Goal: Complete application form: Complete application form

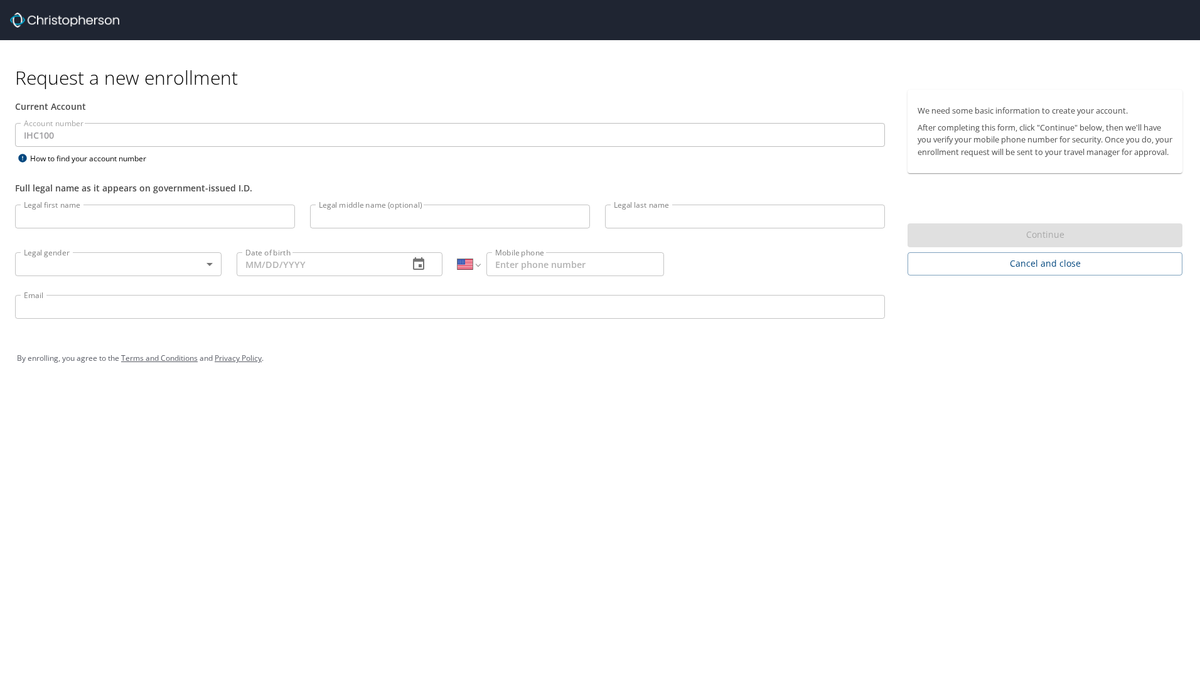
select select "US"
click at [161, 220] on input "Legal first name" at bounding box center [155, 217] width 280 height 24
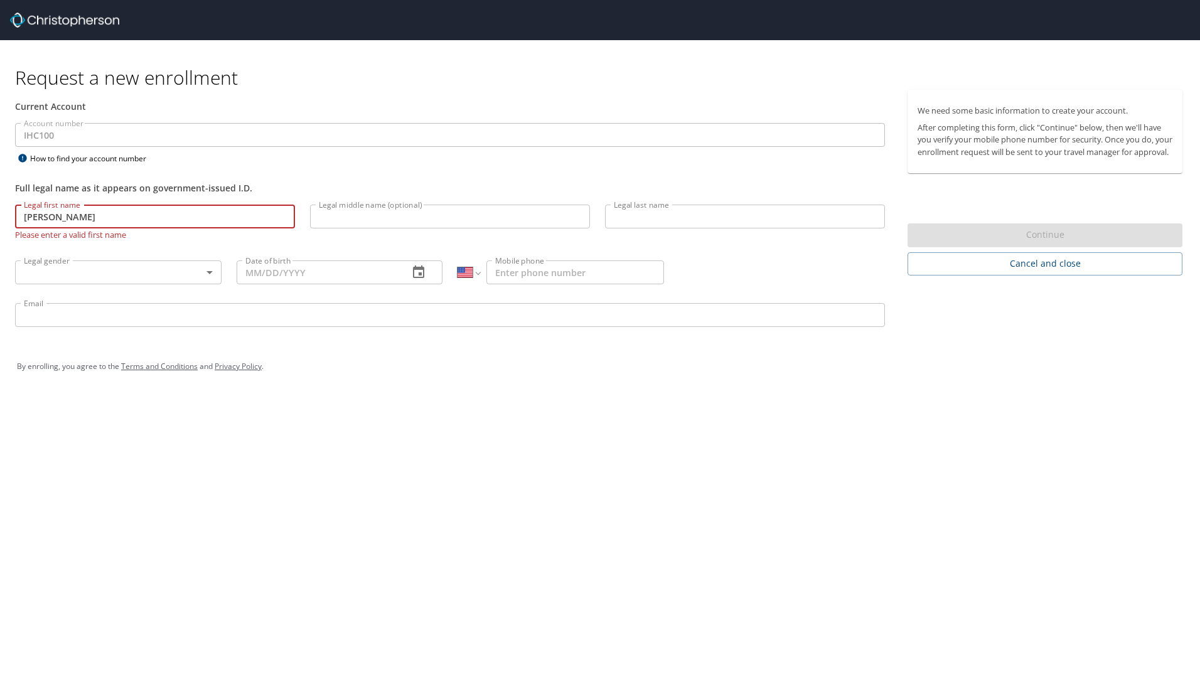
type input "[PERSON_NAME]"
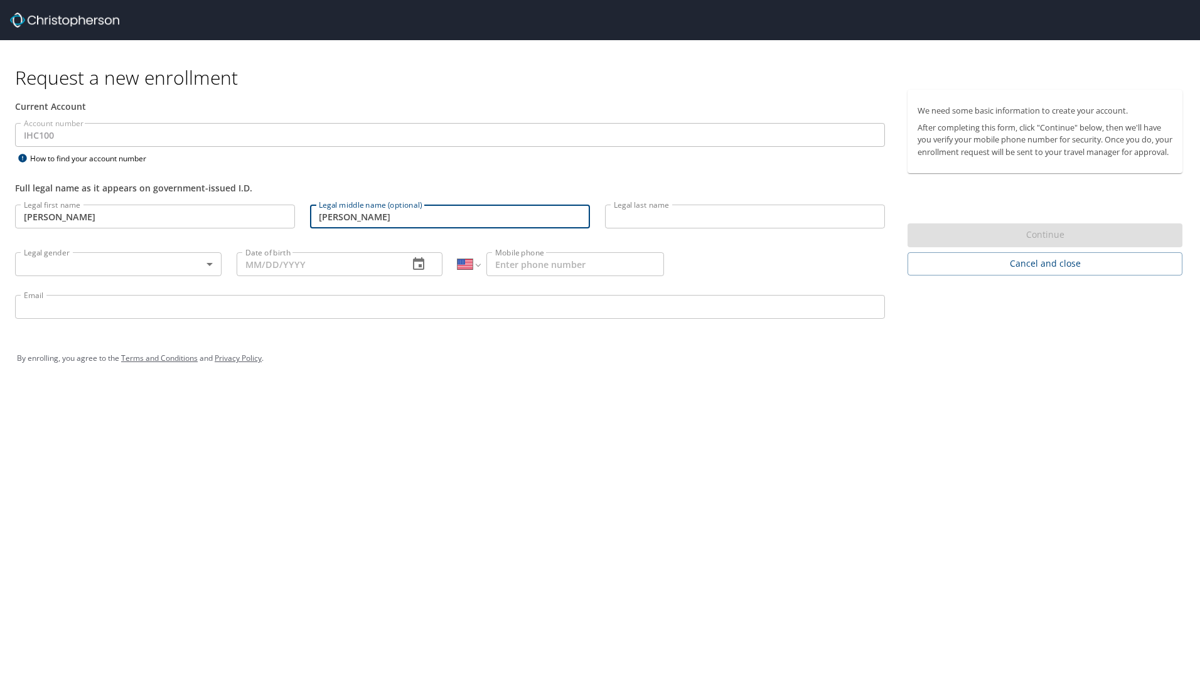
type input "[PERSON_NAME]"
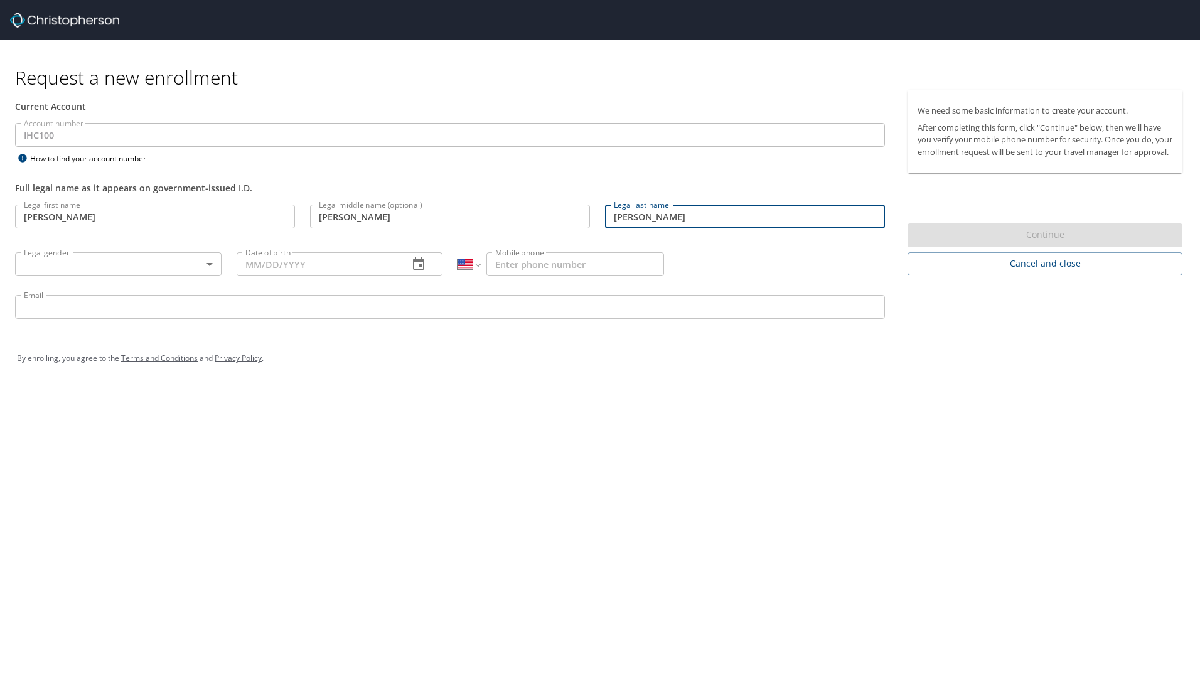
type input "[PERSON_NAME]"
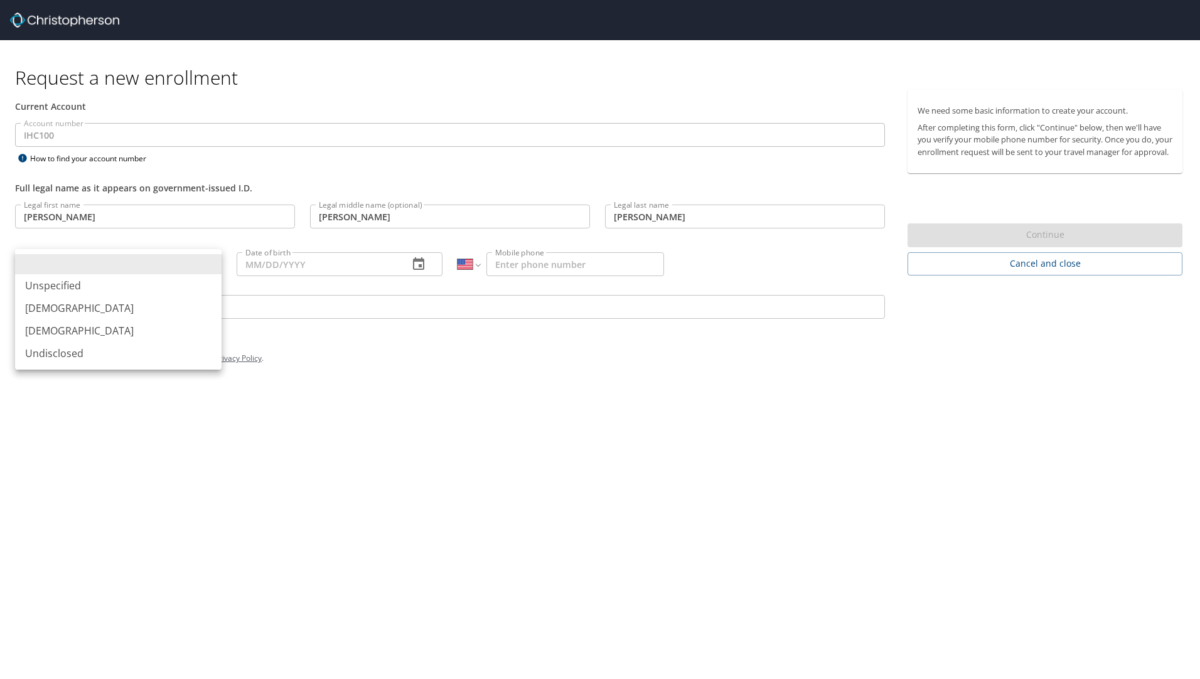
click at [209, 267] on body "Request a new enrollment Current Account Account number IHC100 Account number H…" at bounding box center [600, 339] width 1200 height 679
click at [161, 304] on li "[DEMOGRAPHIC_DATA]" at bounding box center [118, 308] width 206 height 23
type input "[DEMOGRAPHIC_DATA]"
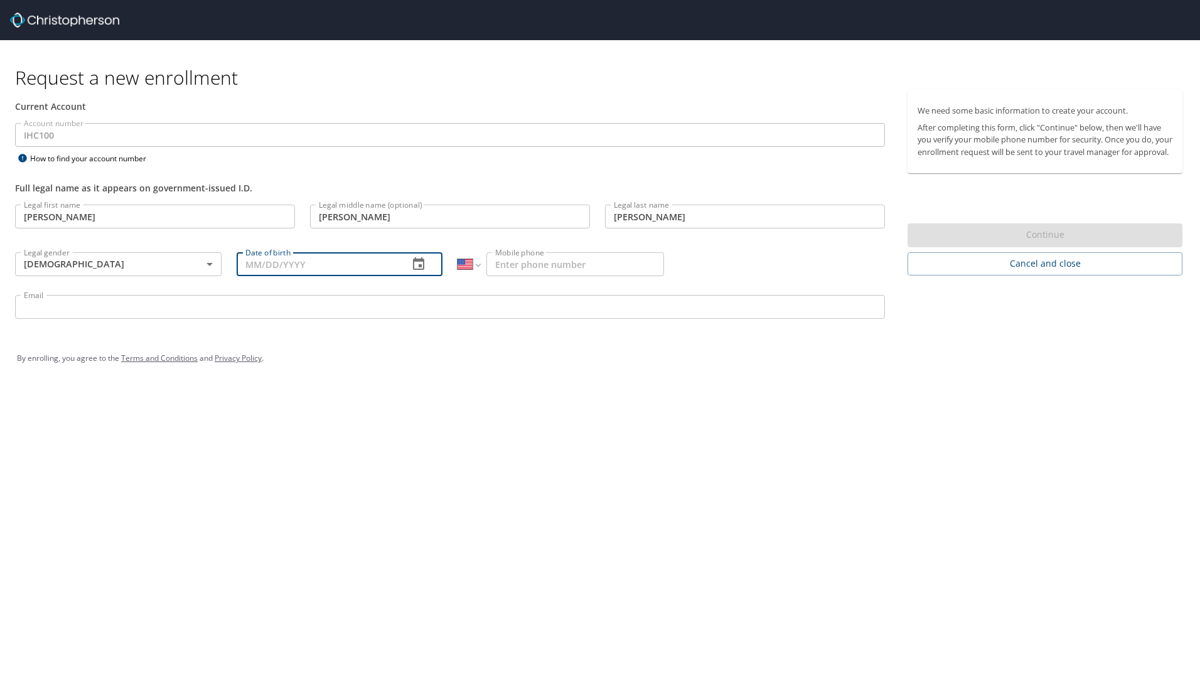
click at [292, 270] on input "Date of birth" at bounding box center [318, 264] width 163 height 24
type input "[DATE]"
type input "[PHONE_NUMBER]"
click at [155, 306] on input "Email" at bounding box center [450, 307] width 870 height 24
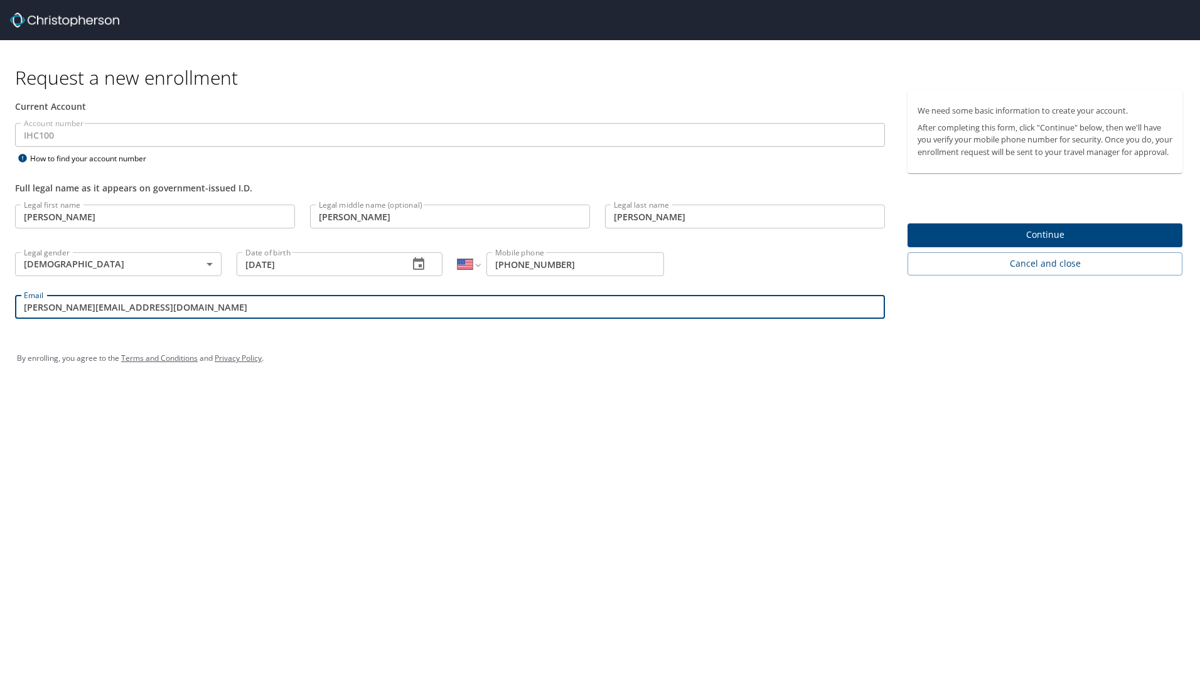
type input "[PERSON_NAME][EMAIL_ADDRESS][DOMAIN_NAME]"
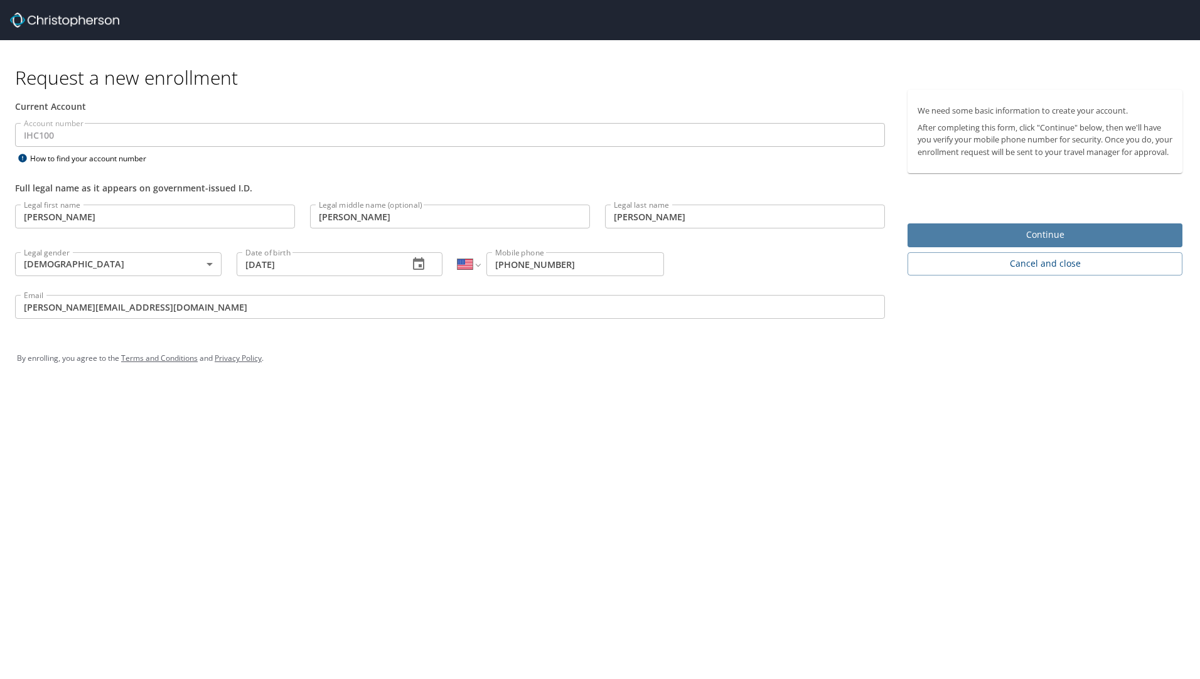
click at [989, 243] on span "Continue" at bounding box center [1044, 235] width 255 height 16
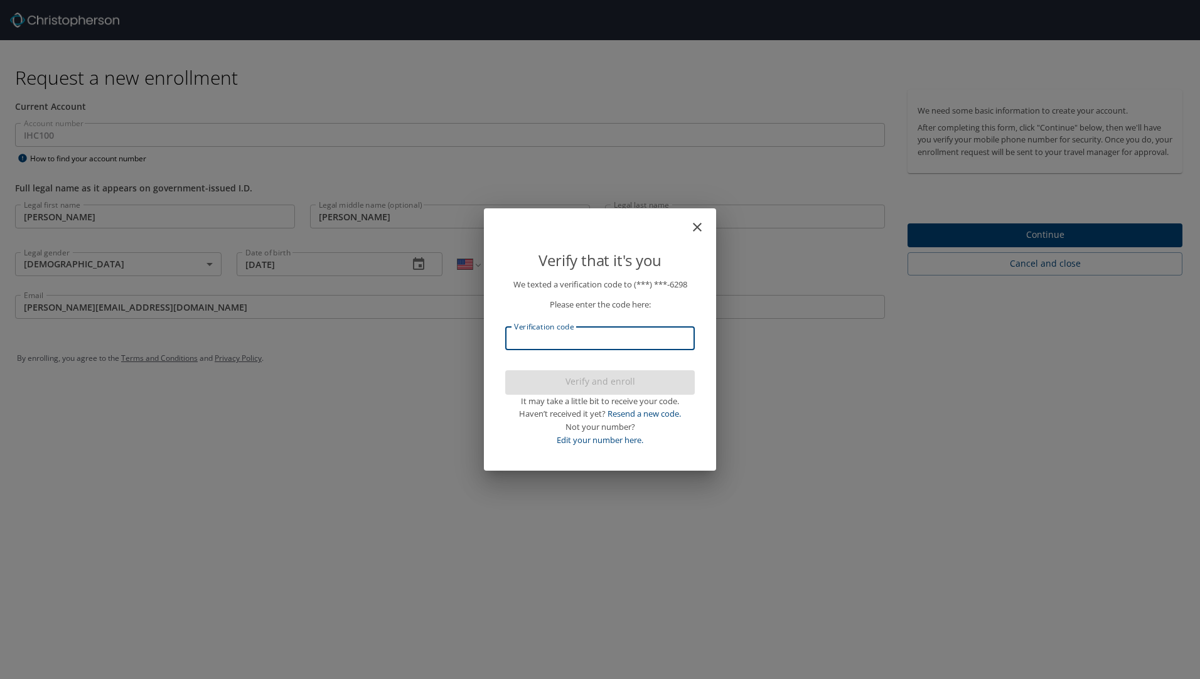
click at [599, 333] on input "Verification code" at bounding box center [600, 338] width 190 height 24
type input "273405"
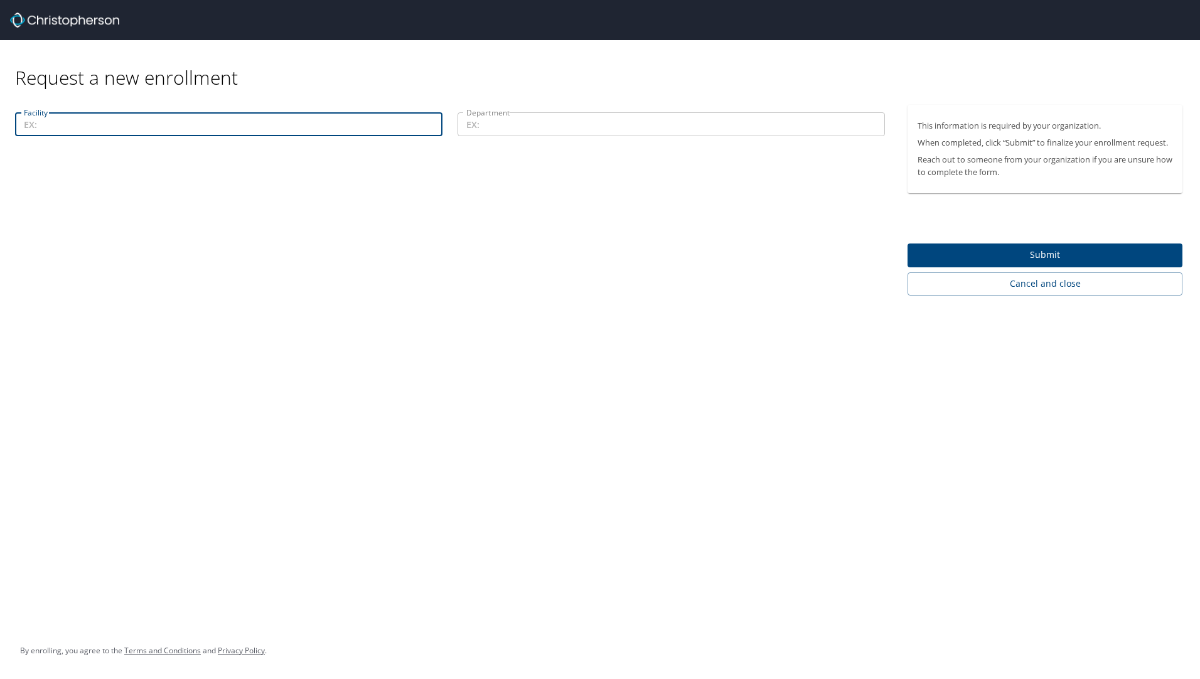
click at [296, 114] on input "Facility" at bounding box center [228, 124] width 427 height 24
type input "IMED"
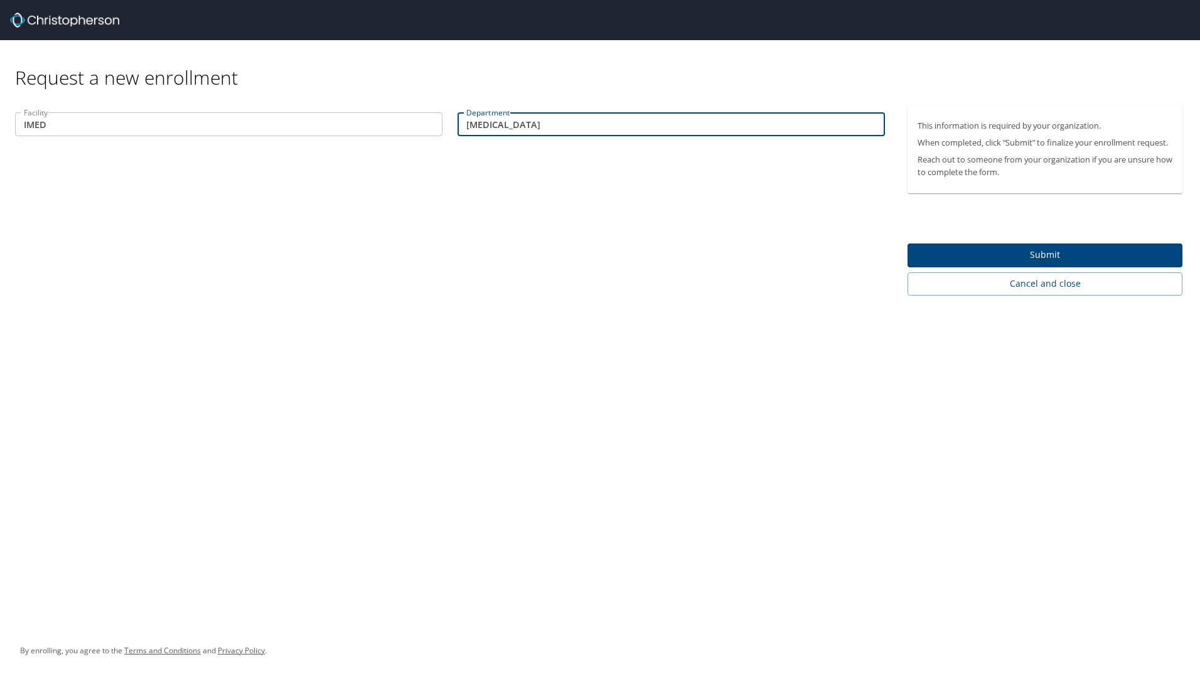
type input "[MEDICAL_DATA]"
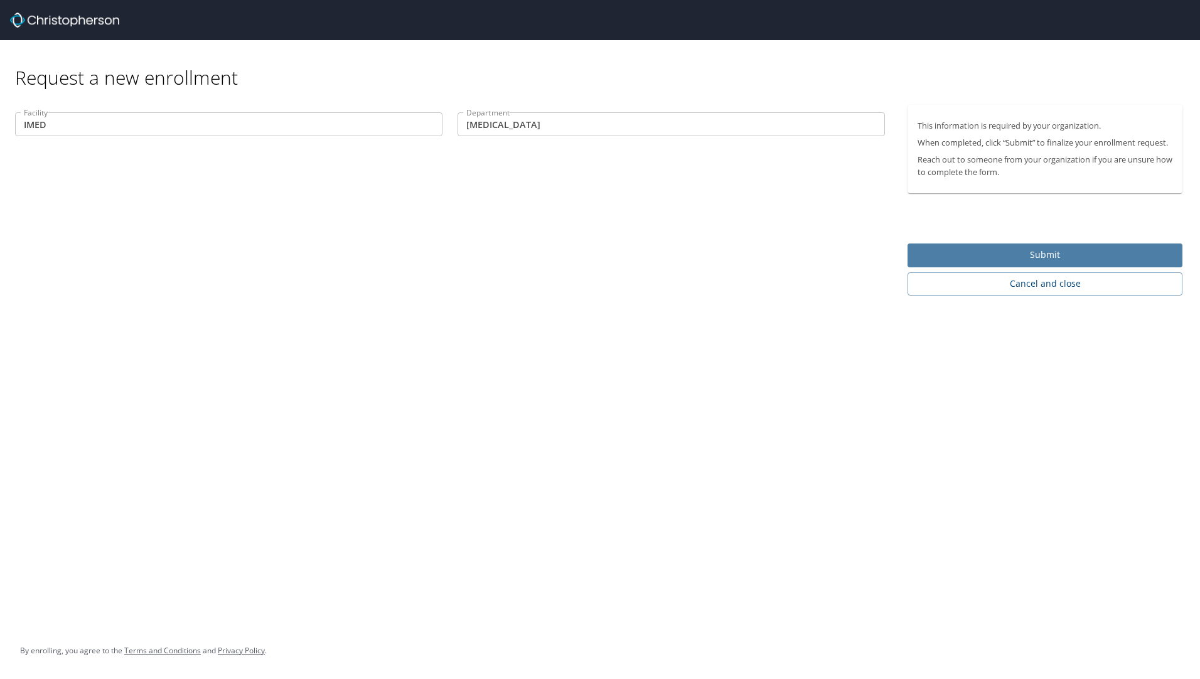
click at [1040, 249] on span "Submit" at bounding box center [1044, 255] width 255 height 16
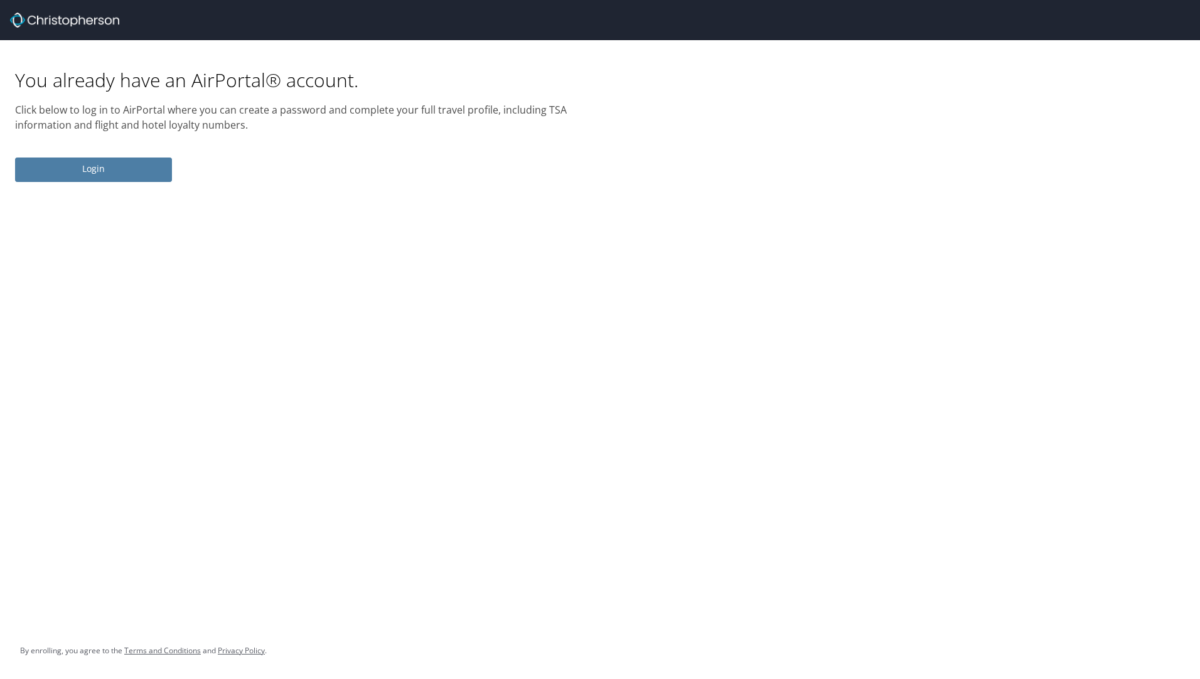
click at [126, 168] on span "Login" at bounding box center [93, 169] width 137 height 16
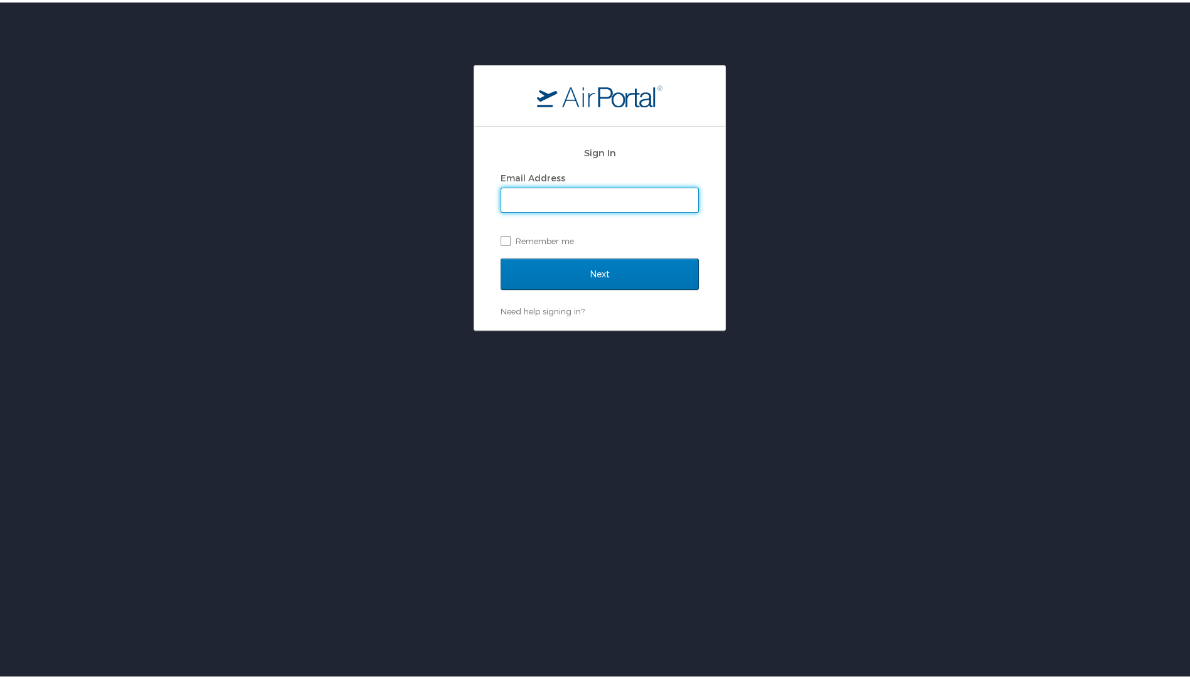
click at [538, 200] on input "Email Address" at bounding box center [599, 198] width 197 height 24
type input "[PERSON_NAME][EMAIL_ADDRESS][DOMAIN_NAME]"
click at [501, 256] on input "Next" at bounding box center [600, 271] width 198 height 31
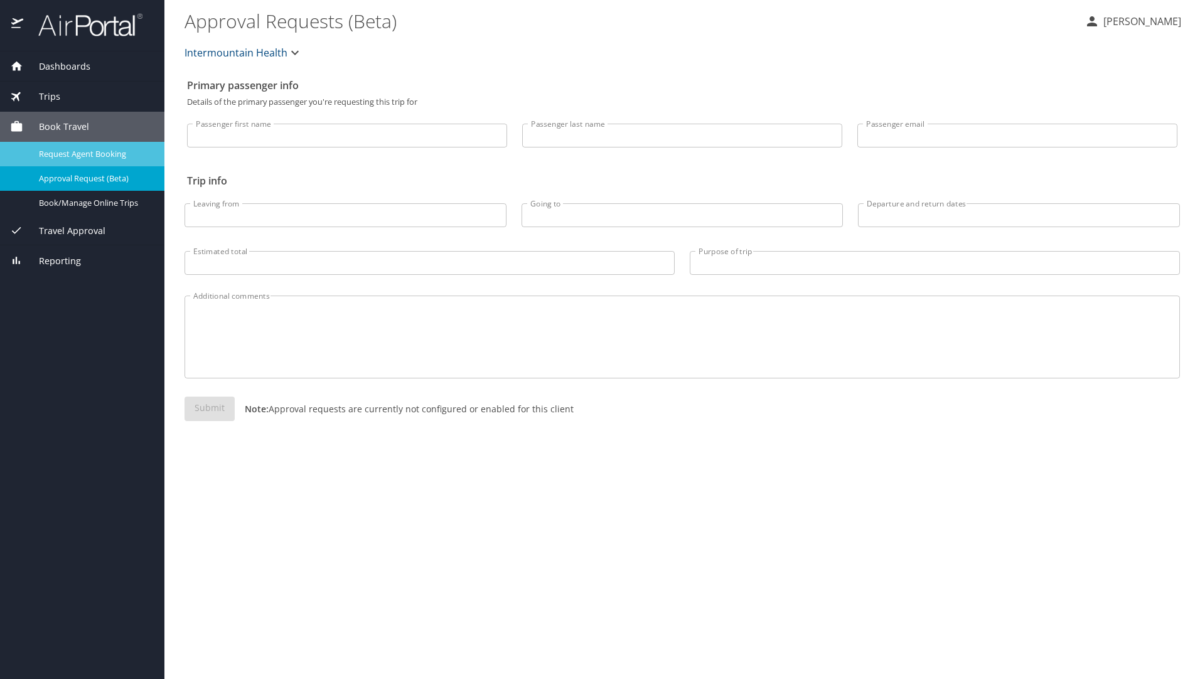
click at [78, 158] on span "Request Agent Booking" at bounding box center [94, 154] width 110 height 12
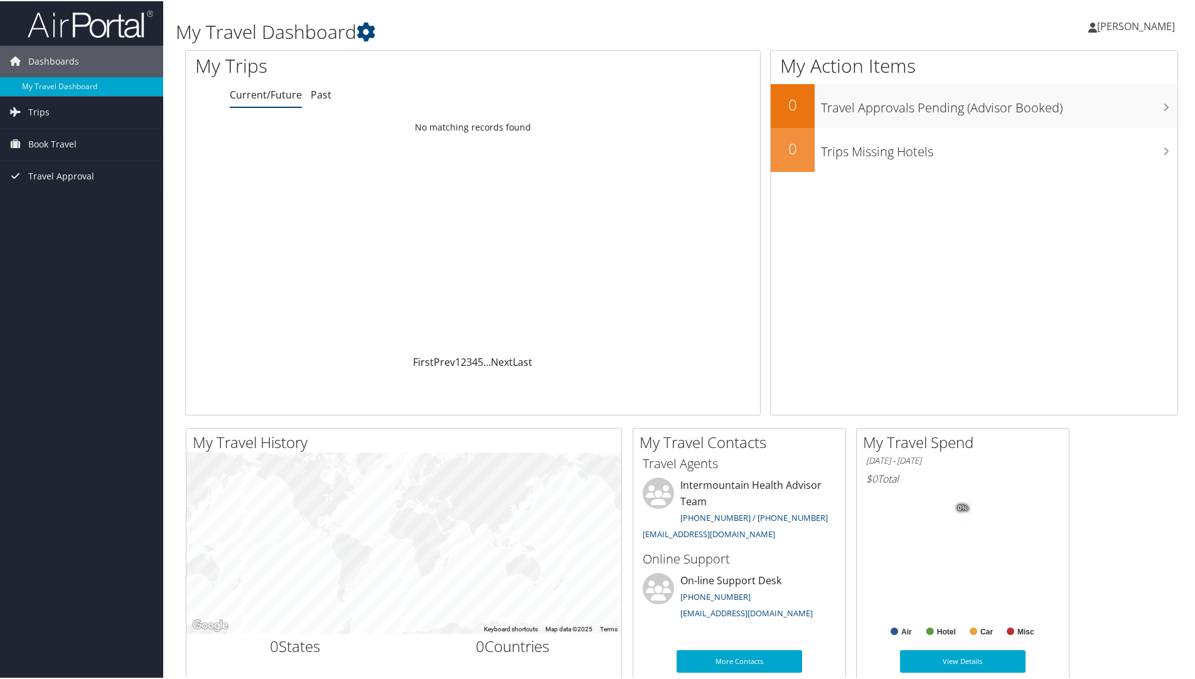
click at [1136, 28] on span "[PERSON_NAME]" at bounding box center [1136, 25] width 78 height 14
click at [1072, 115] on link "View Travel Profile" at bounding box center [1103, 111] width 140 height 21
